Goal: Transaction & Acquisition: Purchase product/service

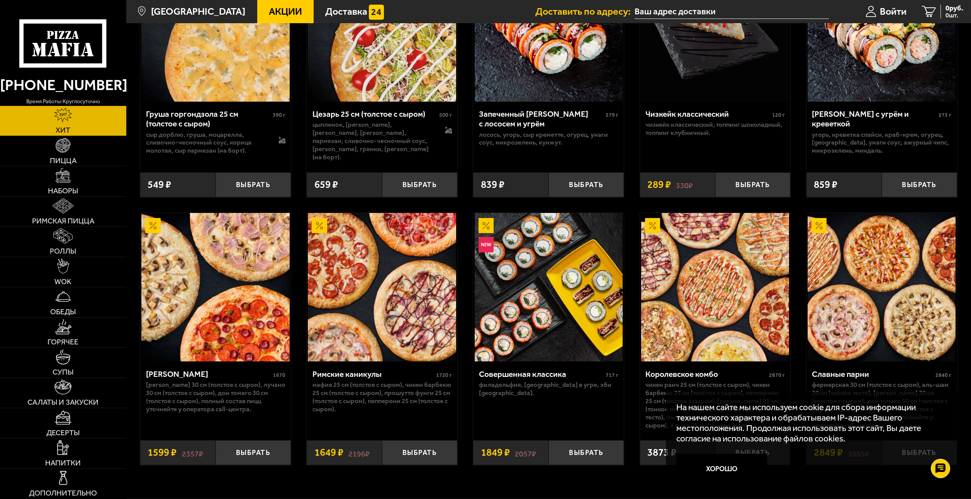
scroll to position [452, 0]
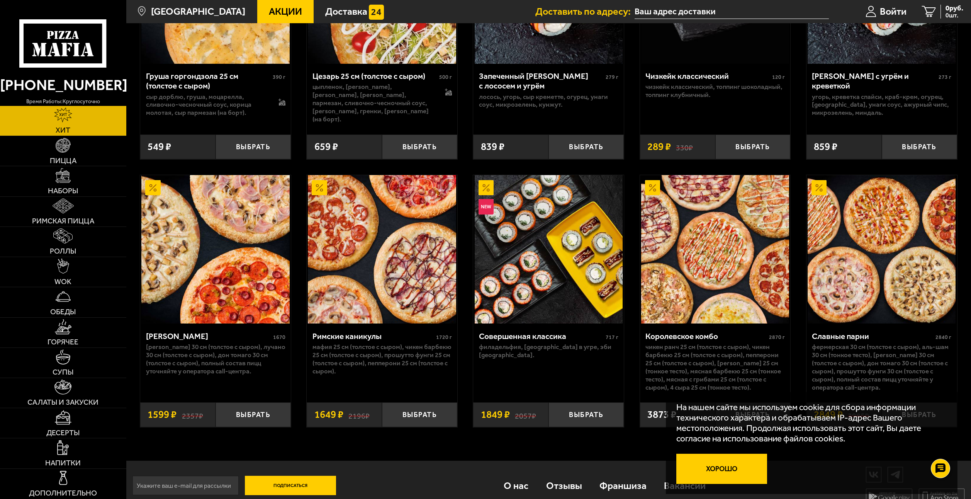
click at [747, 467] on button "Хорошо" at bounding box center [722, 469] width 91 height 31
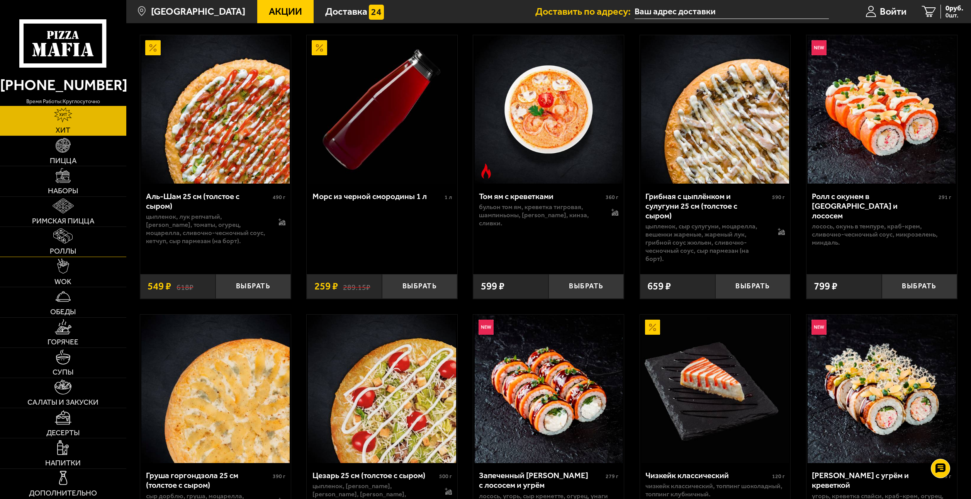
scroll to position [0, 0]
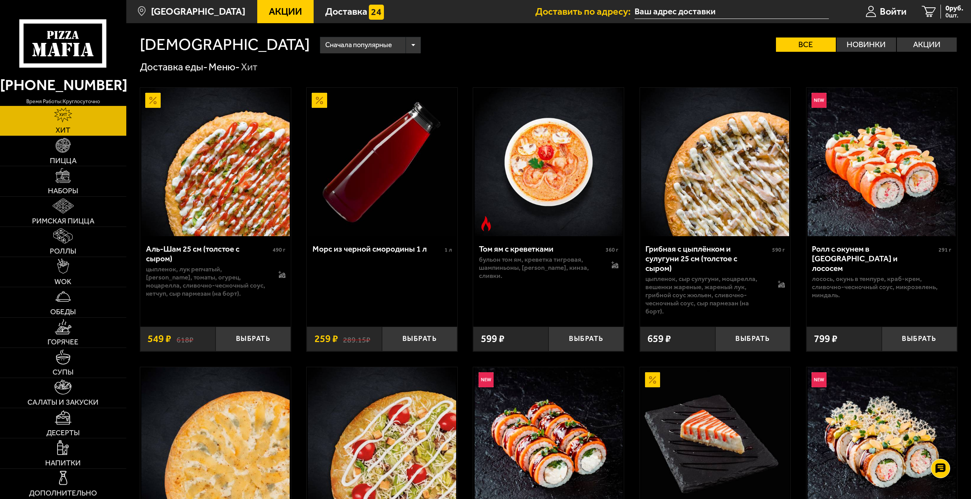
click at [269, 15] on span "Акции" at bounding box center [285, 12] width 33 height 10
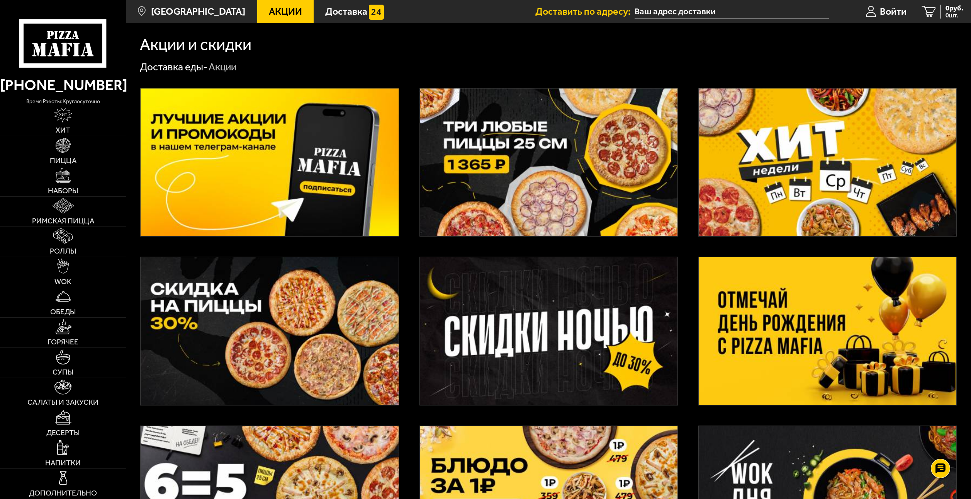
click at [757, 280] on img at bounding box center [828, 331] width 258 height 148
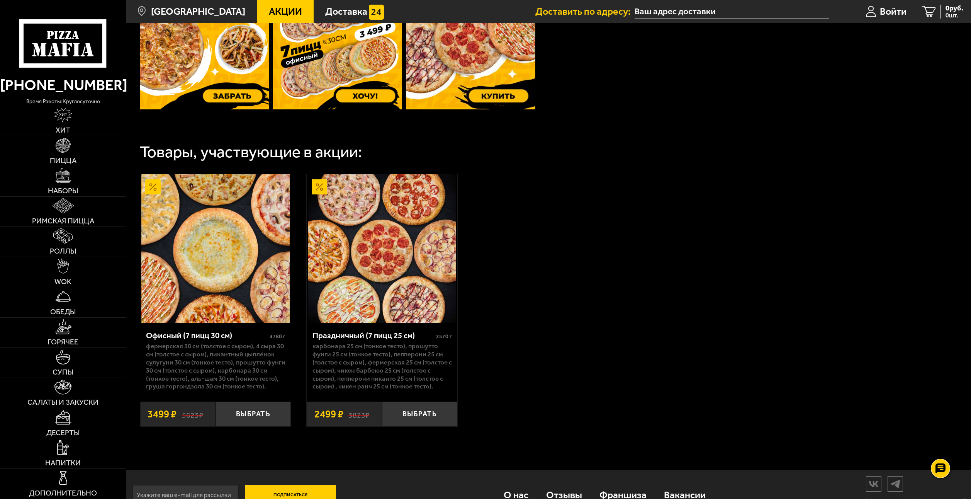
scroll to position [382, 0]
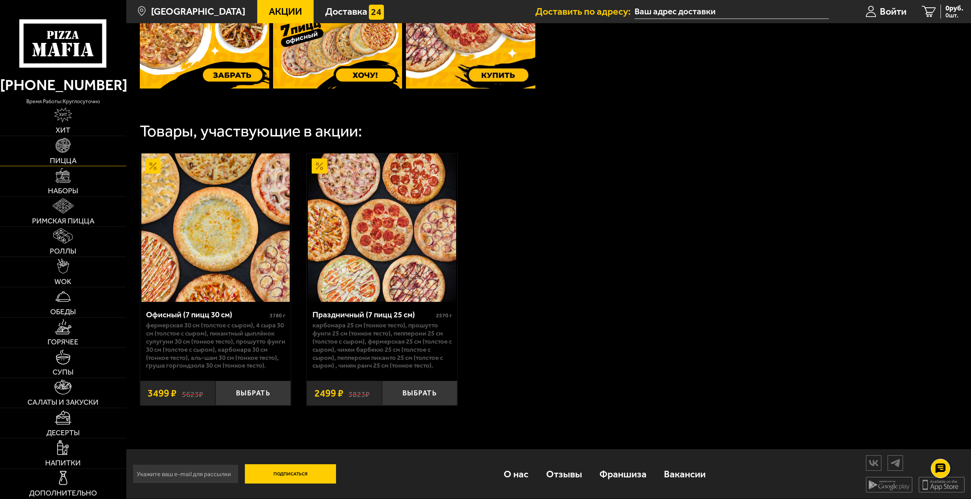
click at [90, 157] on link "Пицца" at bounding box center [63, 151] width 126 height 30
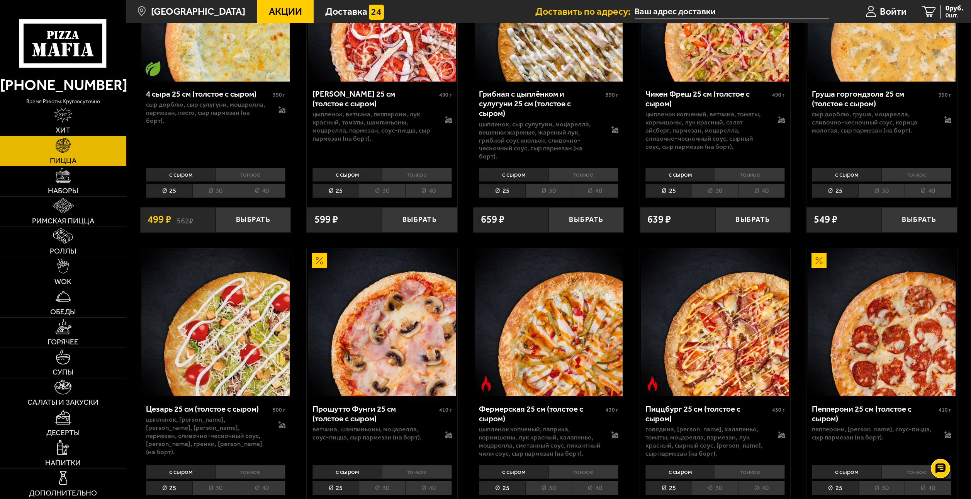
scroll to position [773, 0]
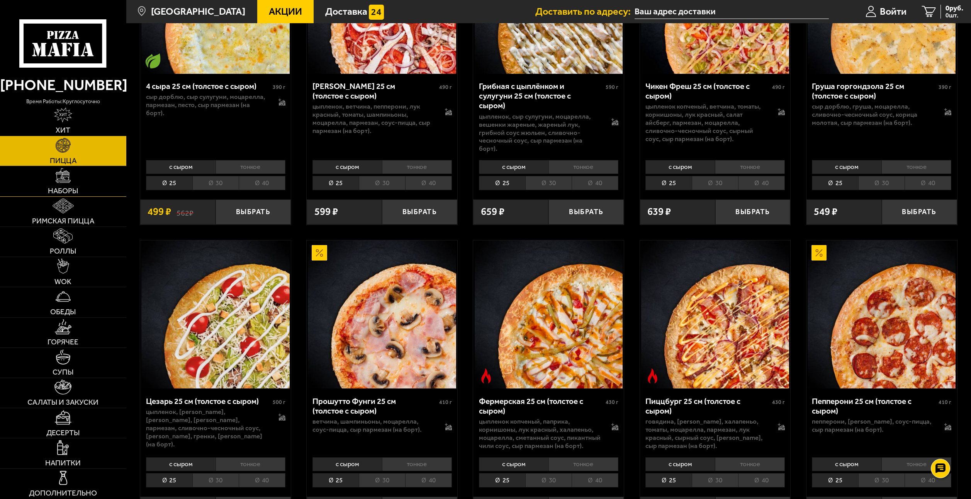
click at [99, 184] on link "Наборы" at bounding box center [63, 181] width 126 height 30
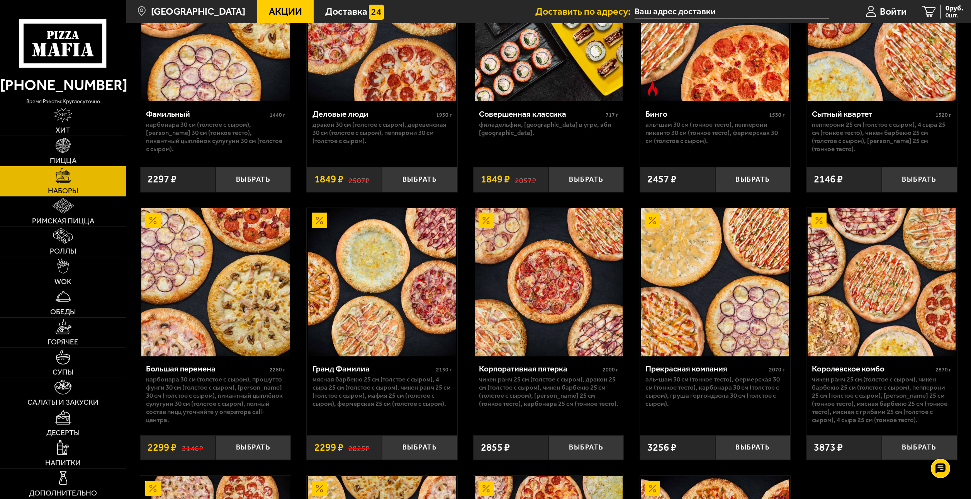
scroll to position [1005, 0]
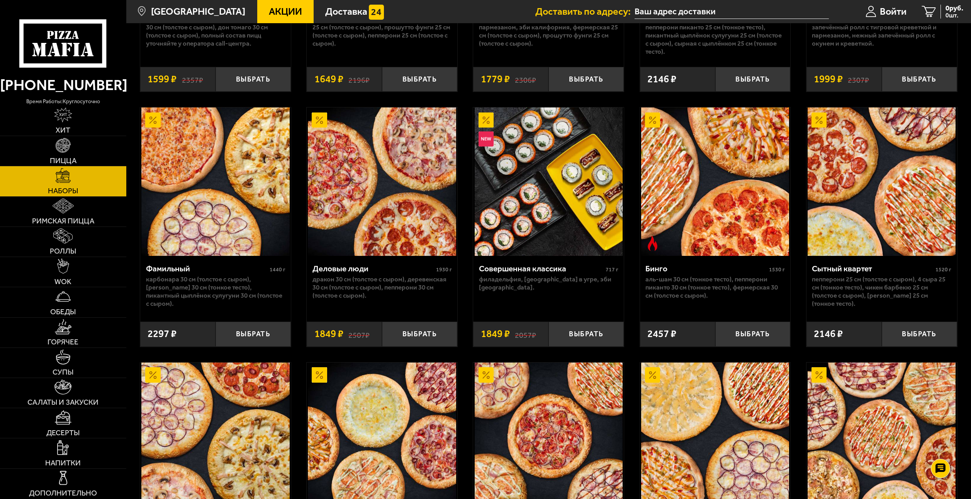
click at [269, 13] on span "Акции" at bounding box center [285, 12] width 33 height 10
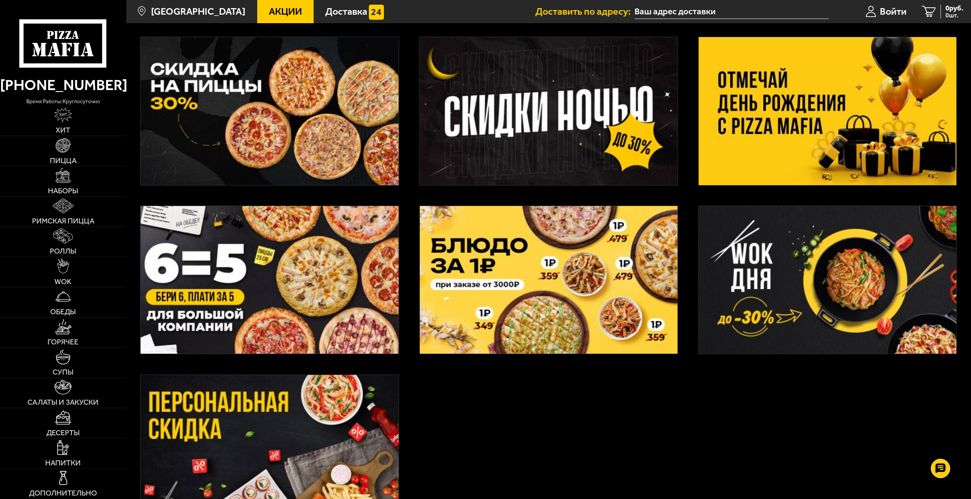
scroll to position [232, 0]
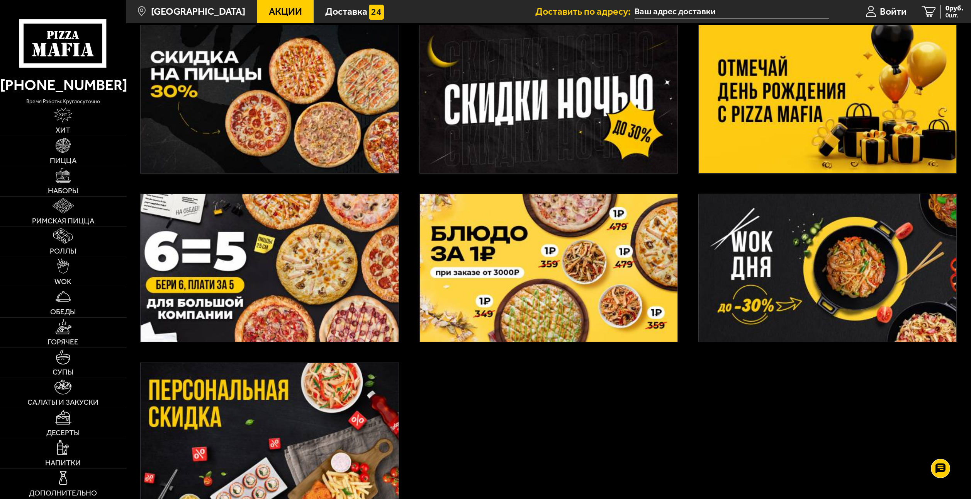
click at [517, 282] on img at bounding box center [549, 268] width 258 height 148
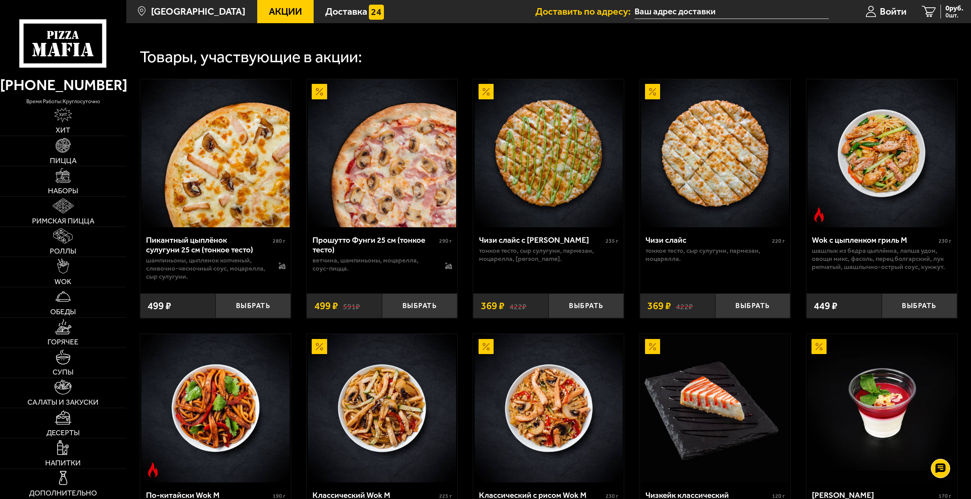
scroll to position [297, 0]
